Goal: Task Accomplishment & Management: Manage account settings

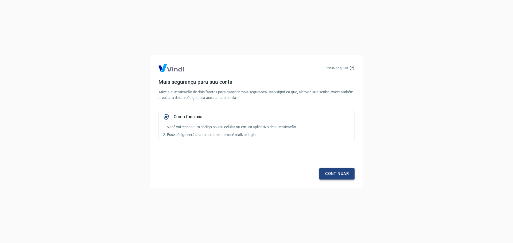
click at [341, 173] on link "Continuar" at bounding box center [336, 173] width 35 height 11
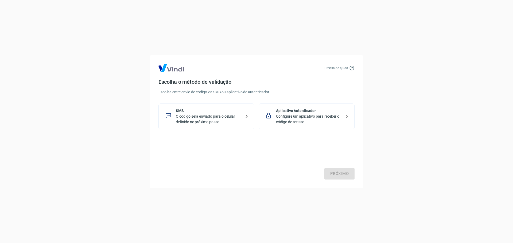
click at [212, 117] on p "O código será enviado para o celular definido no próximo passo." at bounding box center [208, 119] width 65 height 11
click at [341, 173] on link "Próximo" at bounding box center [339, 173] width 30 height 11
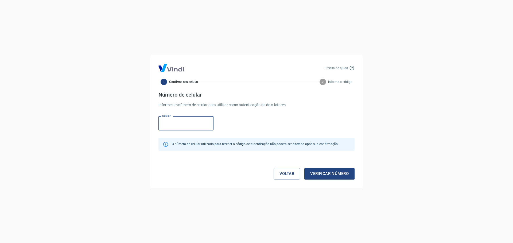
click at [177, 122] on input "Celular" at bounding box center [185, 123] width 55 height 14
type input "[PHONE_NUMBER]"
click at [331, 175] on button "Verificar número" at bounding box center [329, 173] width 50 height 11
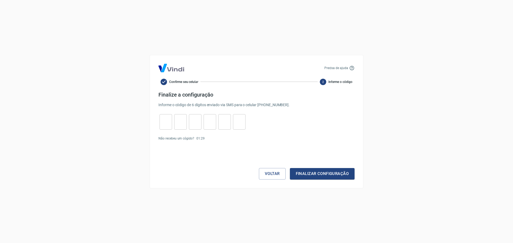
click at [164, 121] on input "tel" at bounding box center [165, 121] width 13 height 11
type input "3"
type input "0"
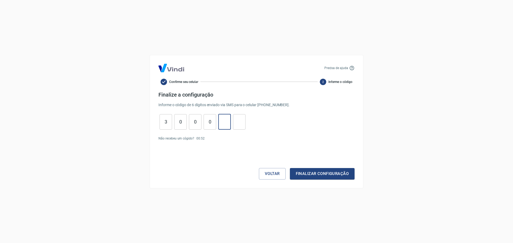
type input "4"
type input "7"
click at [316, 174] on button "Finalizar configuração" at bounding box center [322, 173] width 65 height 11
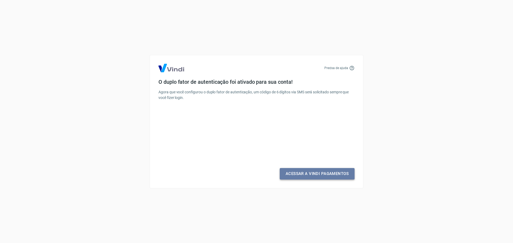
click at [322, 173] on link "Acessar a Vindi Pagamentos" at bounding box center [316, 173] width 75 height 11
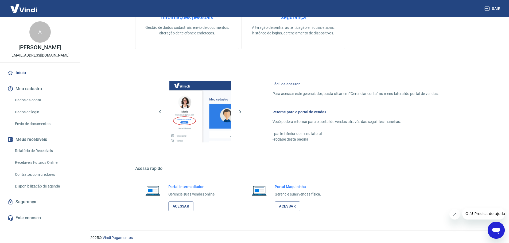
scroll to position [239, 0]
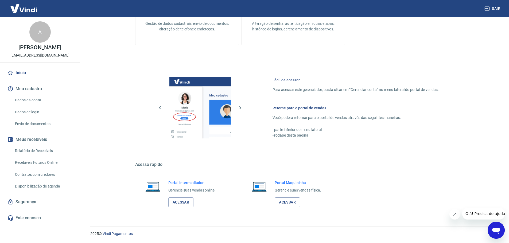
click at [21, 98] on link "Dados da conta" at bounding box center [43, 100] width 61 height 11
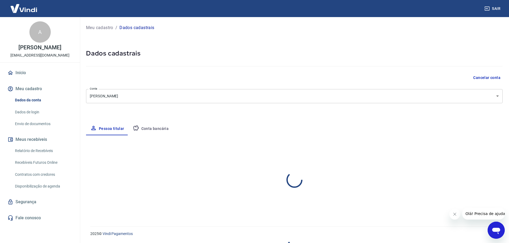
select select "AM"
select select "business"
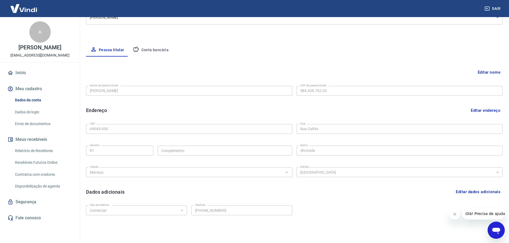
scroll to position [80, 0]
drag, startPoint x: 456, startPoint y: 214, endPoint x: 450, endPoint y: 215, distance: 6.2
click at [456, 214] on icon "Fechar mensagem da empresa" at bounding box center [454, 214] width 4 height 4
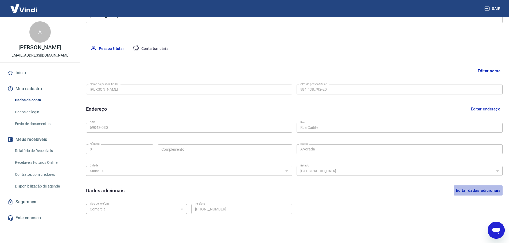
click at [468, 189] on button "Editar dados adicionais" at bounding box center [477, 191] width 49 height 10
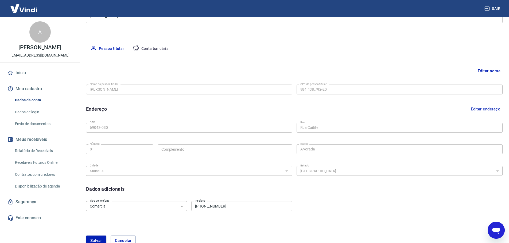
click at [238, 207] on input "[PHONE_NUMBER]" at bounding box center [241, 206] width 101 height 10
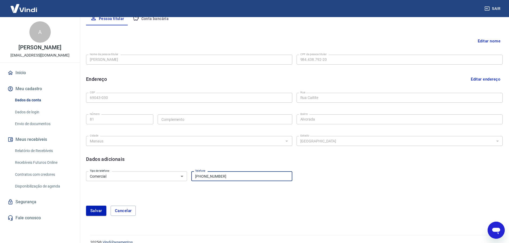
scroll to position [119, 0]
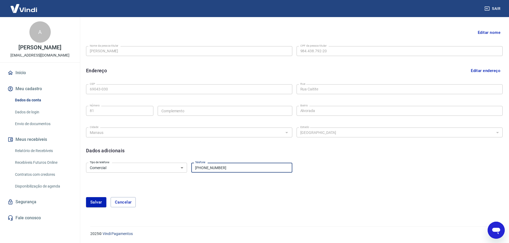
drag, startPoint x: 202, startPoint y: 166, endPoint x: 249, endPoint y: 173, distance: 47.5
click at [249, 173] on input "[PHONE_NUMBER]" at bounding box center [241, 168] width 101 height 10
click at [495, 35] on button "Editar nome" at bounding box center [488, 32] width 27 height 10
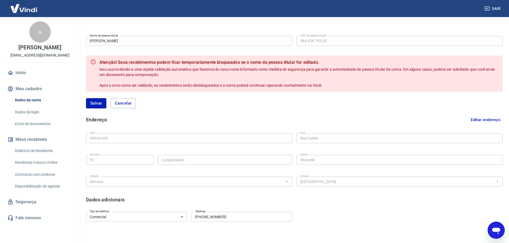
click at [201, 42] on input "[PERSON_NAME]" at bounding box center [189, 41] width 206 height 10
click at [130, 104] on button "Cancelar" at bounding box center [123, 103] width 25 height 10
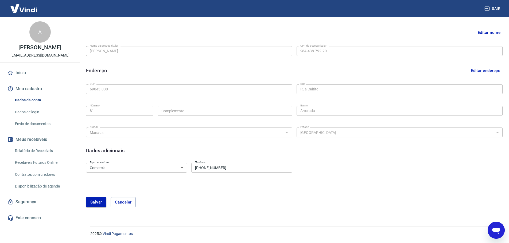
click at [19, 72] on link "Início" at bounding box center [39, 73] width 67 height 12
